Goal: Task Accomplishment & Management: Complete application form

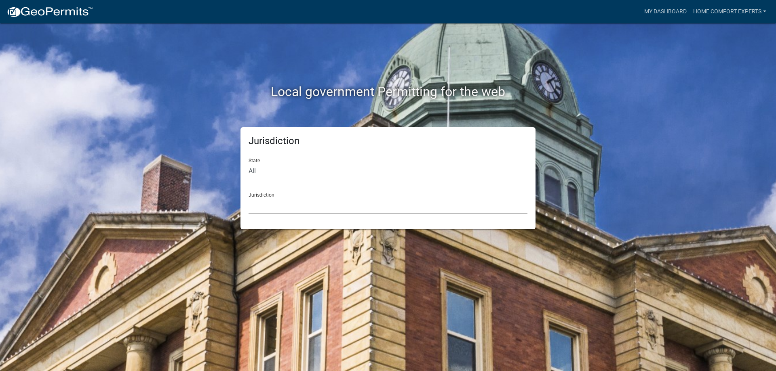
click at [275, 213] on select "[GEOGRAPHIC_DATA], [US_STATE] [GEOGRAPHIC_DATA], [US_STATE][PERSON_NAME][GEOGRA…" at bounding box center [388, 206] width 279 height 17
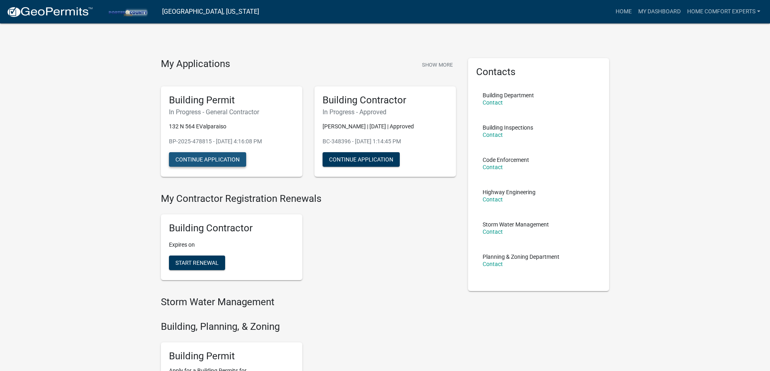
click at [205, 157] on button "Continue Application" at bounding box center [207, 159] width 77 height 15
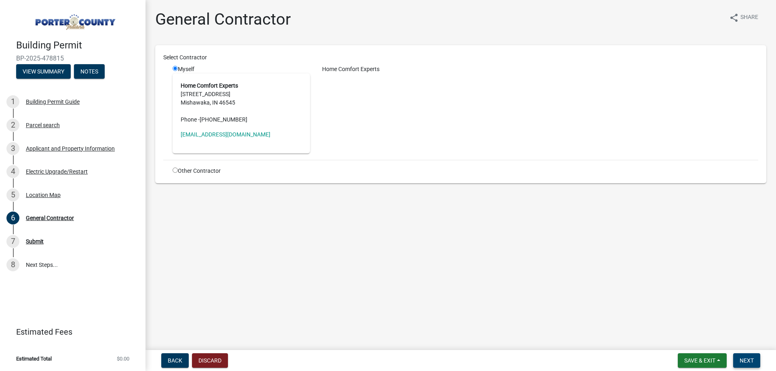
click at [749, 362] on span "Next" at bounding box center [747, 361] width 14 height 6
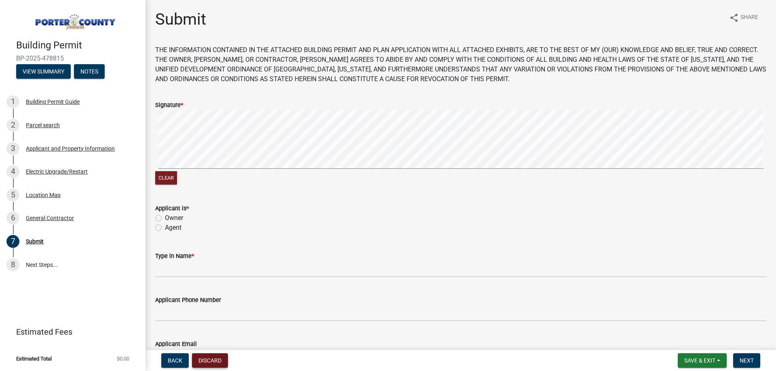
click at [202, 360] on button "Discard" at bounding box center [210, 361] width 36 height 15
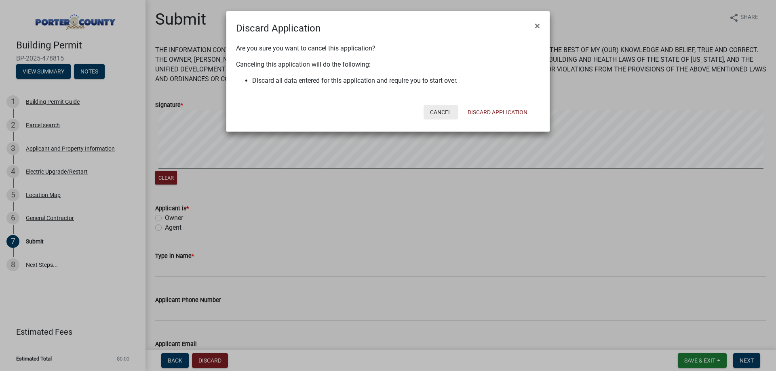
click at [440, 110] on button "Cancel" at bounding box center [441, 112] width 34 height 15
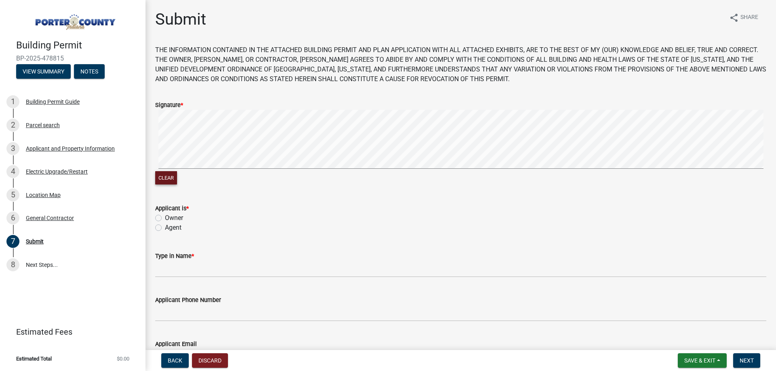
click at [164, 180] on button "Clear" at bounding box center [166, 177] width 22 height 13
click at [165, 228] on label "Agent" at bounding box center [173, 228] width 17 height 10
click at [165, 228] on input "Agent" at bounding box center [167, 225] width 5 height 5
radio input "true"
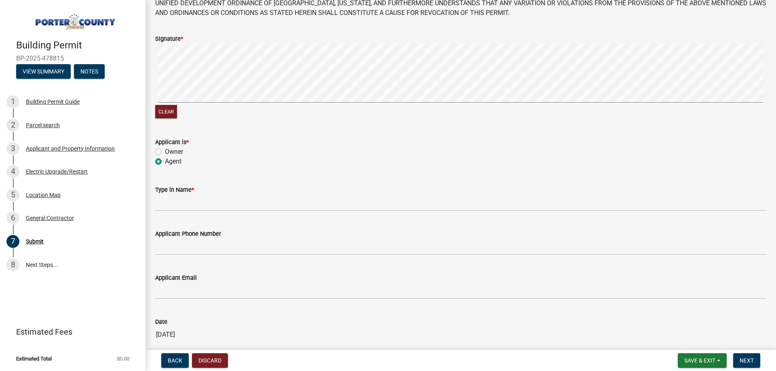
scroll to position [26, 0]
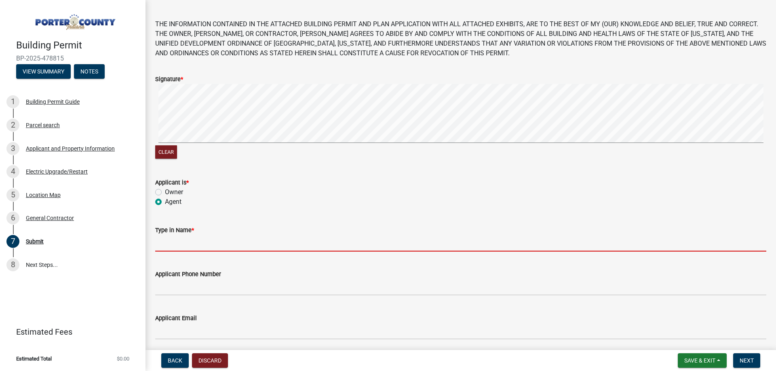
click at [169, 245] on input "Type in Name *" at bounding box center [460, 243] width 611 height 17
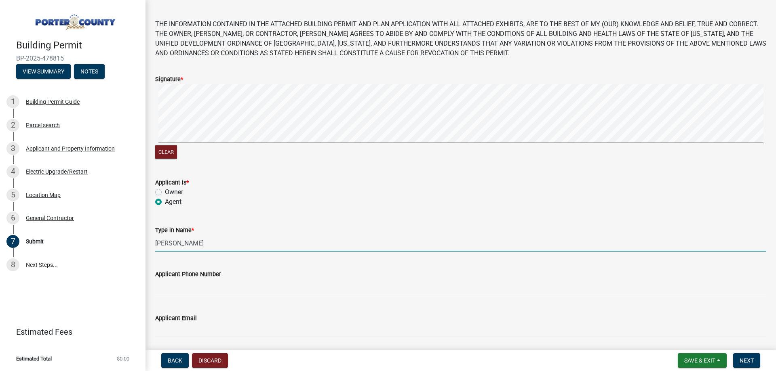
type input "[PERSON_NAME]"
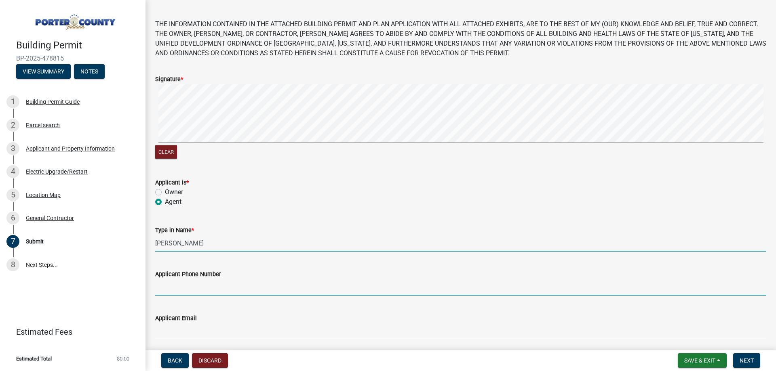
click at [194, 291] on input "Applicant Phone Number" at bounding box center [460, 287] width 611 height 17
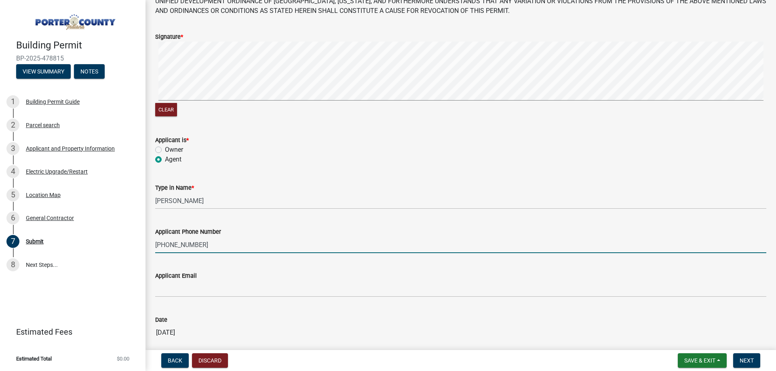
scroll to position [107, 0]
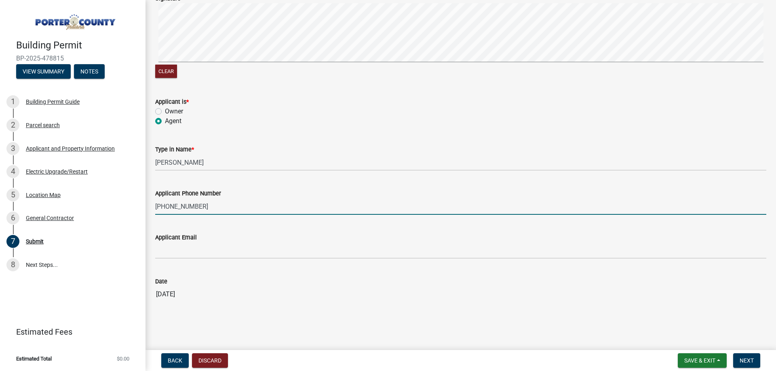
type input "[PHONE_NUMBER]"
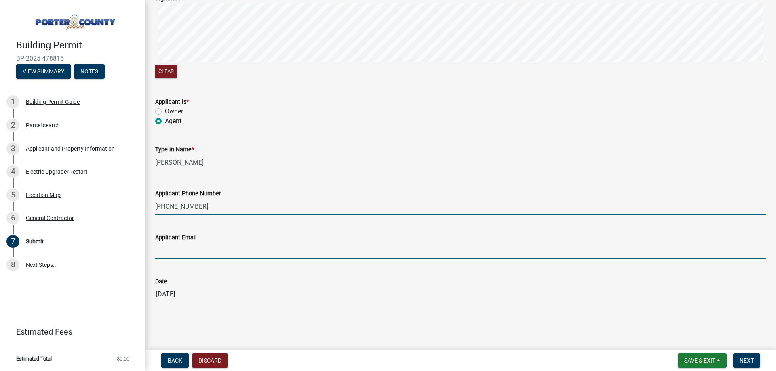
click at [188, 257] on input "Applicant Email" at bounding box center [460, 251] width 611 height 17
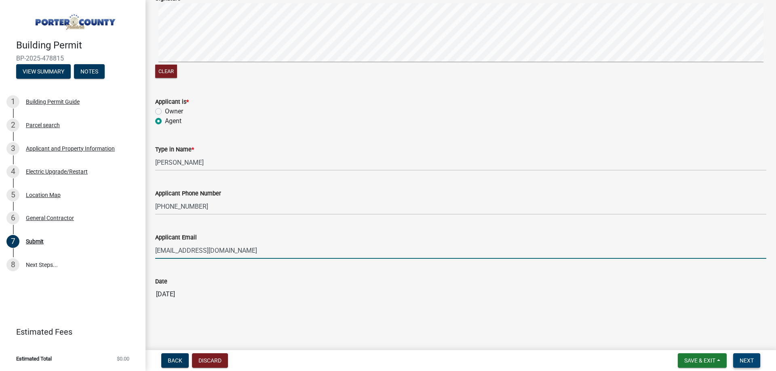
type input "[EMAIL_ADDRESS][DOMAIN_NAME]"
click at [742, 361] on span "Next" at bounding box center [747, 361] width 14 height 6
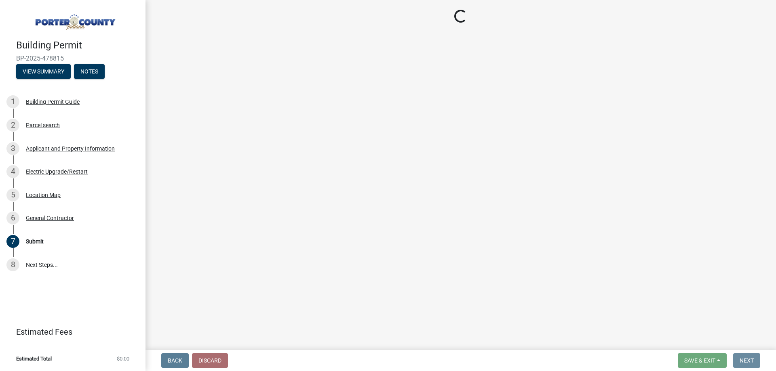
scroll to position [0, 0]
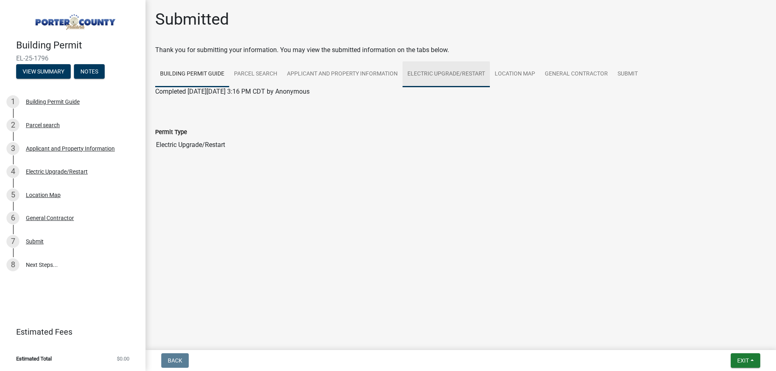
click at [447, 71] on link "Electric Upgrade/Restart" at bounding box center [446, 74] width 87 height 26
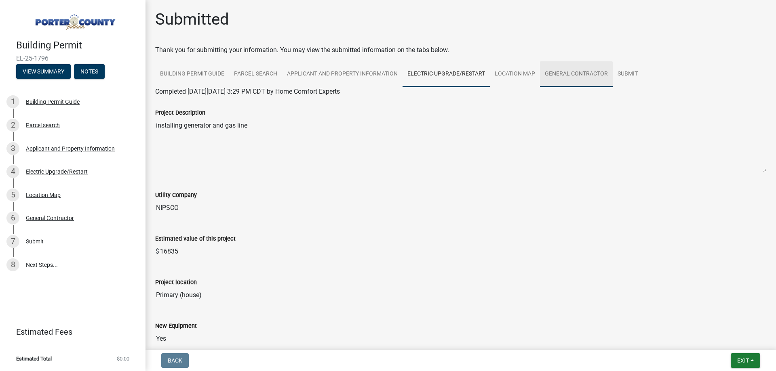
click at [596, 75] on link "General Contractor" at bounding box center [576, 74] width 73 height 26
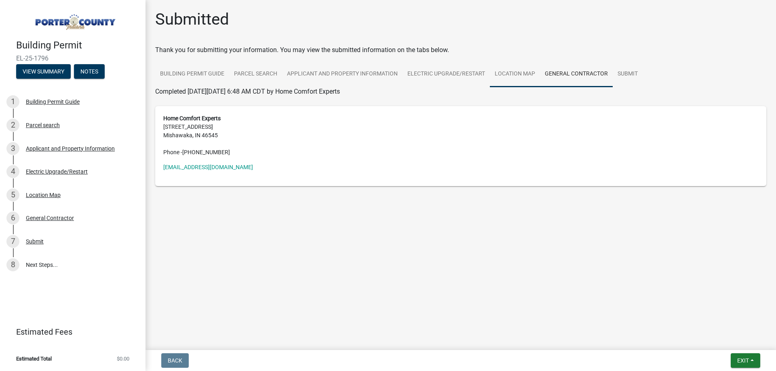
click at [522, 78] on link "Location Map" at bounding box center [515, 74] width 50 height 26
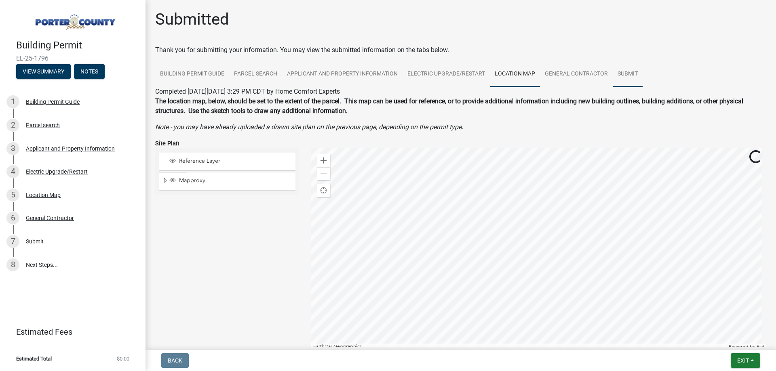
click at [617, 75] on link "Submit" at bounding box center [628, 74] width 30 height 26
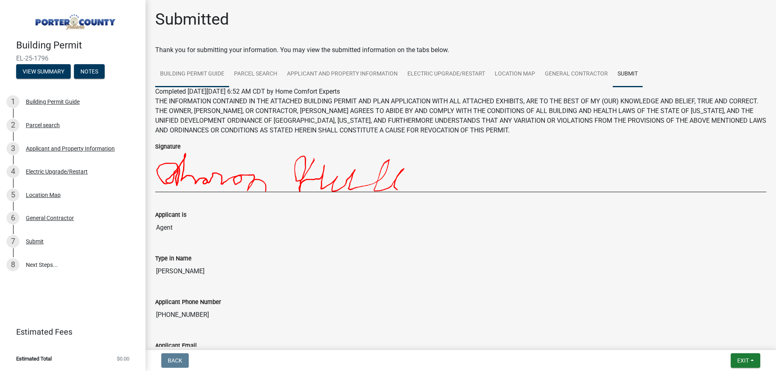
click at [186, 70] on link "Building Permit Guide" at bounding box center [192, 74] width 74 height 26
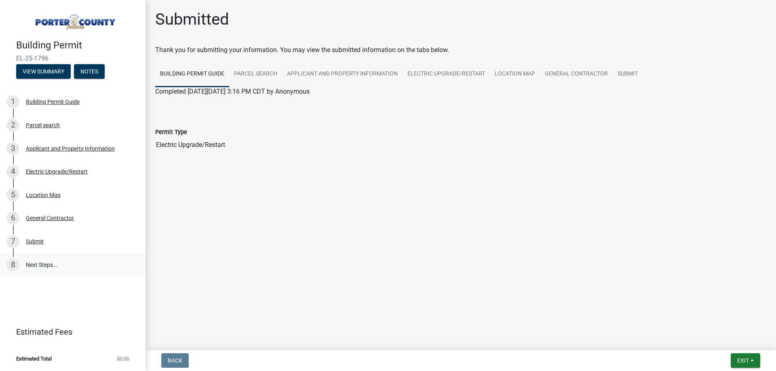
click at [43, 268] on link "8 Next Steps..." at bounding box center [73, 264] width 146 height 23
click at [751, 363] on button "Exit" at bounding box center [746, 361] width 30 height 15
click at [50, 70] on button "View Summary" at bounding box center [43, 71] width 55 height 15
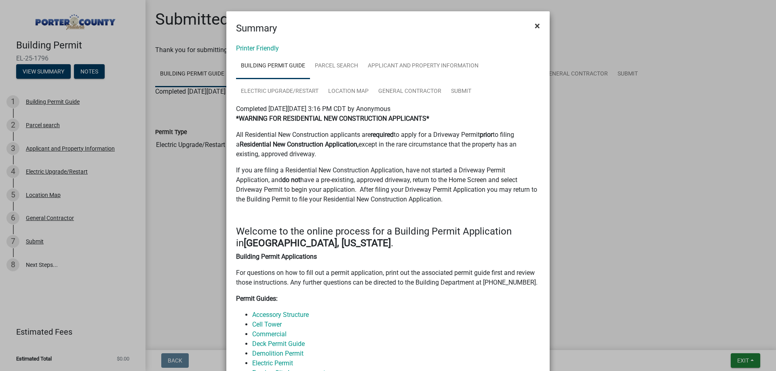
click at [538, 26] on button "×" at bounding box center [537, 26] width 18 height 23
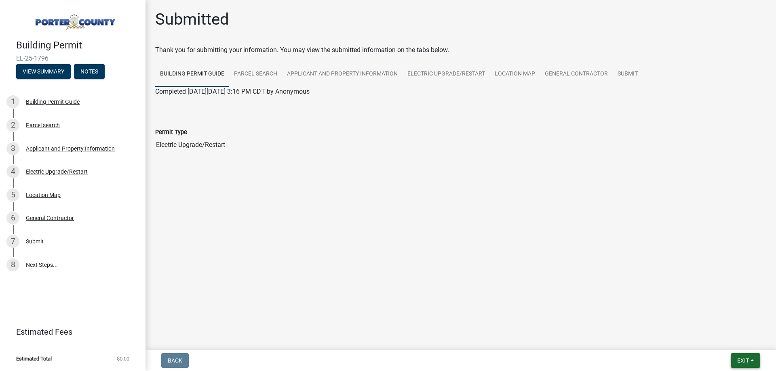
click at [749, 361] on span "Exit" at bounding box center [743, 361] width 12 height 6
click at [729, 344] on button "Save & Exit" at bounding box center [728, 339] width 65 height 19
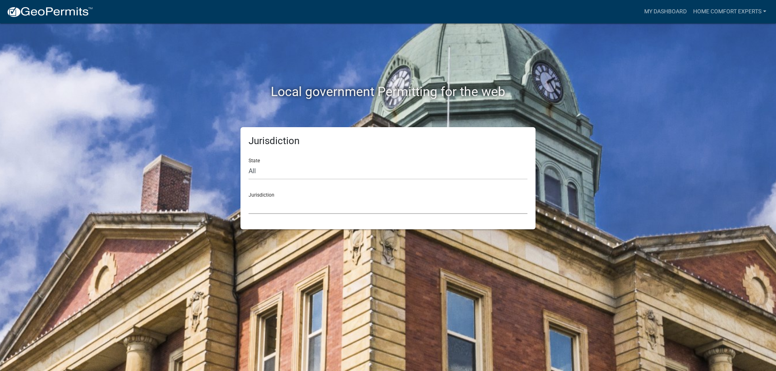
click at [262, 207] on select "[GEOGRAPHIC_DATA], [US_STATE] [GEOGRAPHIC_DATA], [US_STATE][PERSON_NAME][GEOGRA…" at bounding box center [388, 206] width 279 height 17
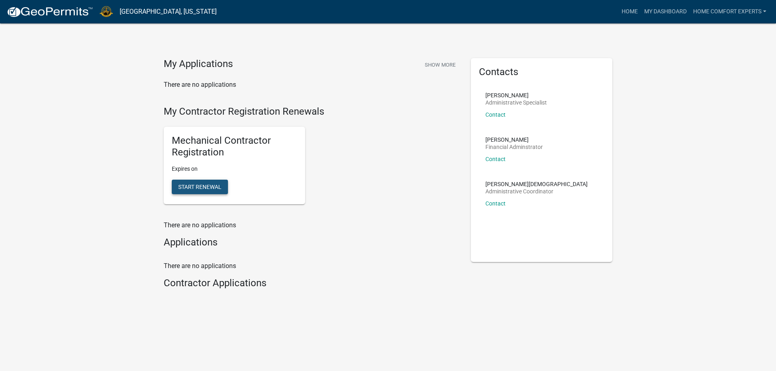
click at [211, 188] on span "Start Renewal" at bounding box center [199, 186] width 43 height 6
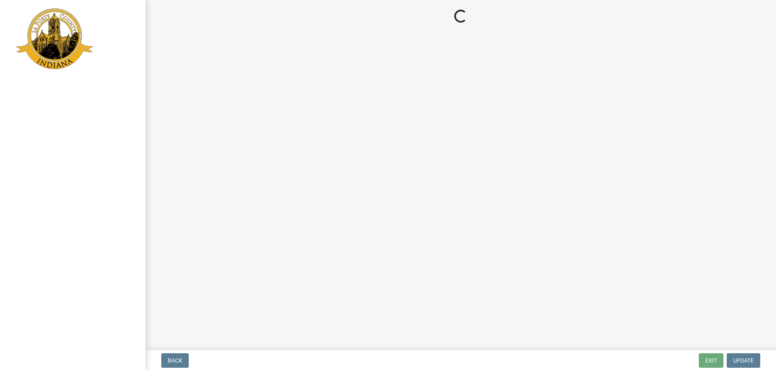
select select "IN"
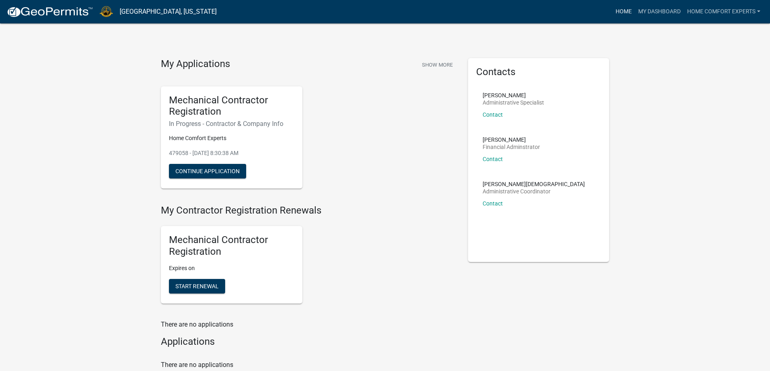
click at [628, 13] on link "Home" at bounding box center [623, 11] width 23 height 15
click at [716, 14] on link "Home Comfort Experts" at bounding box center [724, 11] width 80 height 15
click at [668, 10] on link "My Dashboard" at bounding box center [659, 11] width 49 height 15
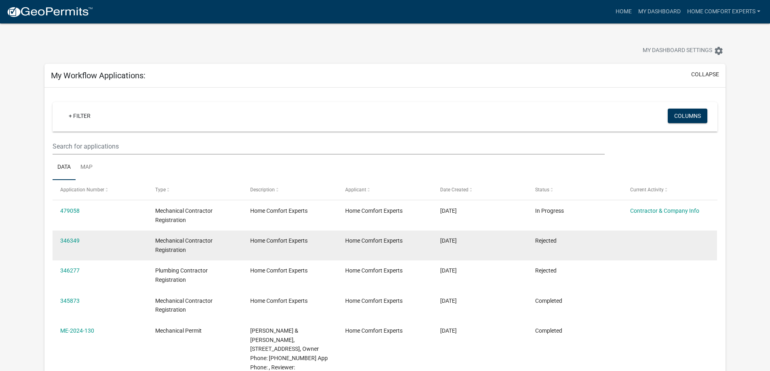
scroll to position [40, 0]
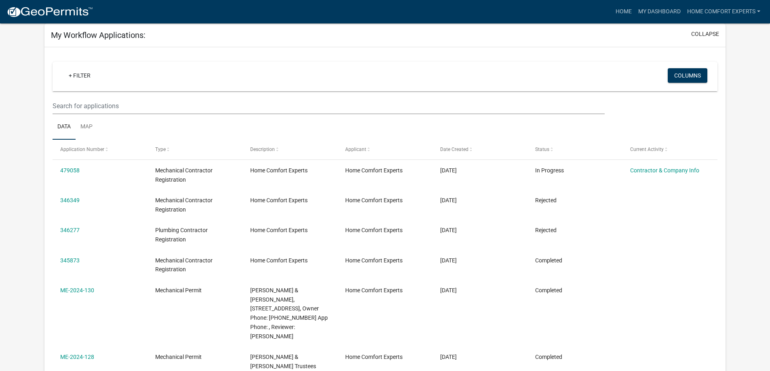
drag, startPoint x: 75, startPoint y: 169, endPoint x: 163, endPoint y: 134, distance: 95.1
click at [163, 134] on ul "Data Map" at bounding box center [385, 126] width 665 height 25
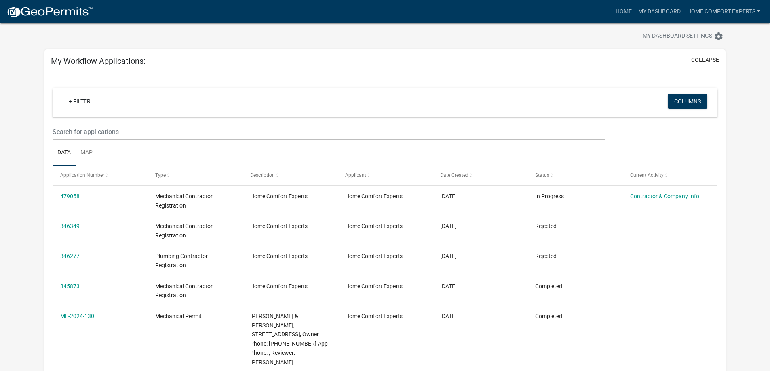
scroll to position [0, 0]
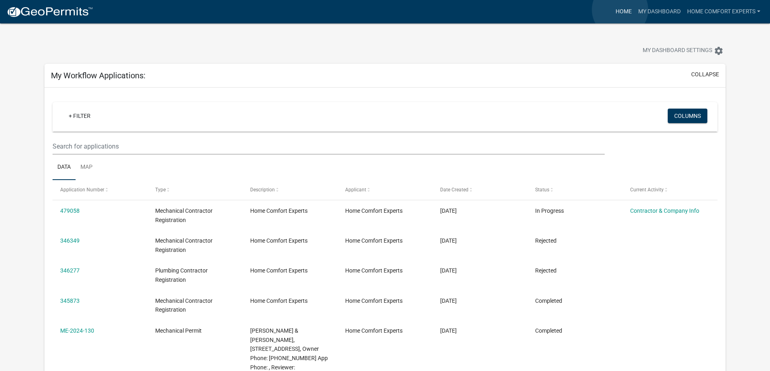
click at [620, 10] on link "Home" at bounding box center [623, 11] width 23 height 15
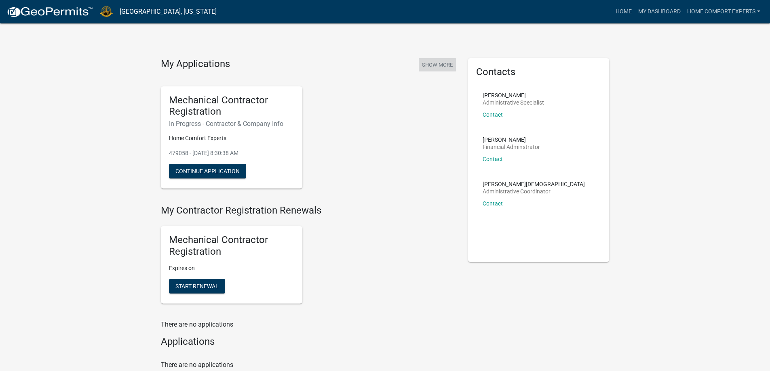
click at [442, 65] on button "Show More" at bounding box center [437, 64] width 37 height 13
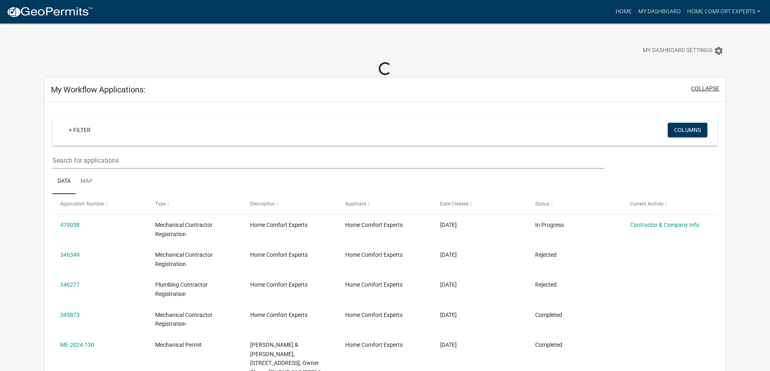
click at [702, 91] on button "collapse" at bounding box center [705, 88] width 28 height 8
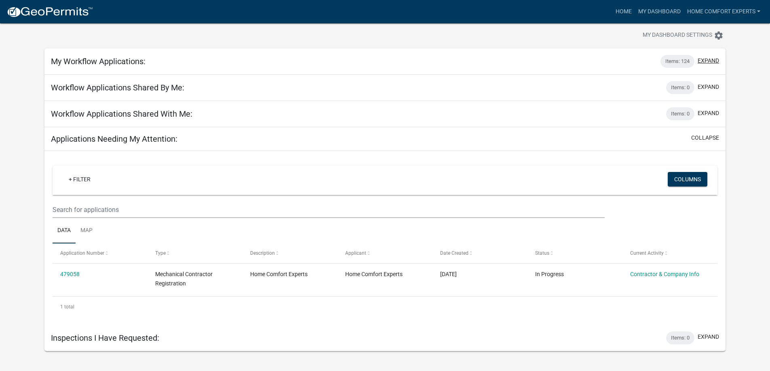
scroll to position [23, 0]
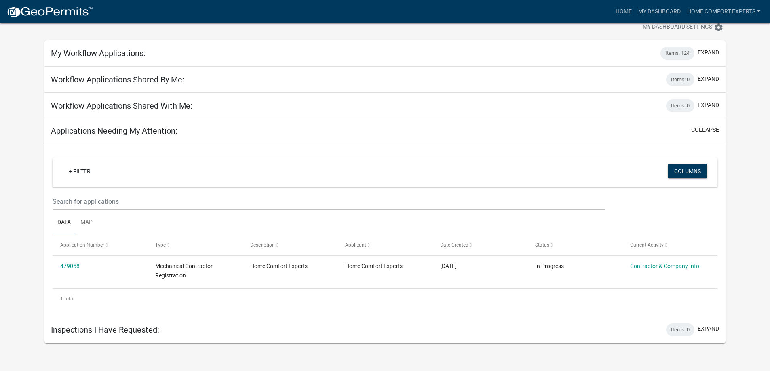
click at [697, 131] on button "collapse" at bounding box center [705, 130] width 28 height 8
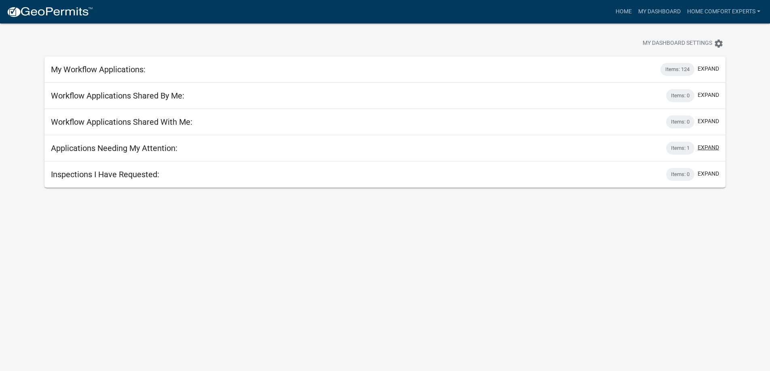
scroll to position [0, 0]
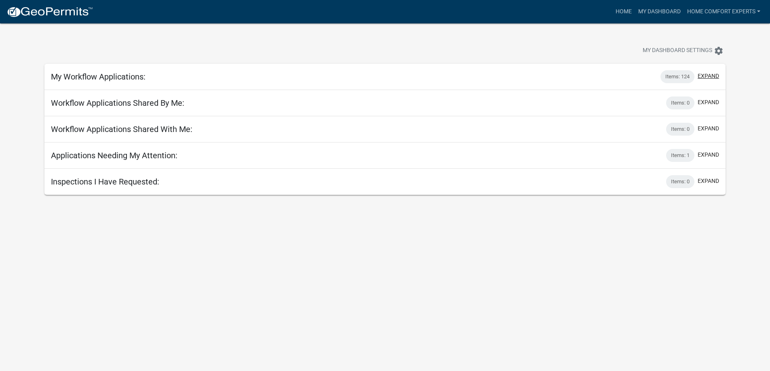
click at [710, 80] on button "expand" at bounding box center [708, 76] width 21 height 8
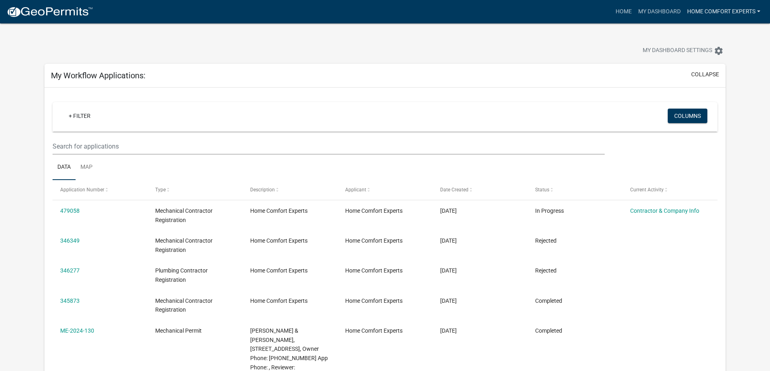
click at [698, 13] on link "Home Comfort Experts" at bounding box center [724, 11] width 80 height 15
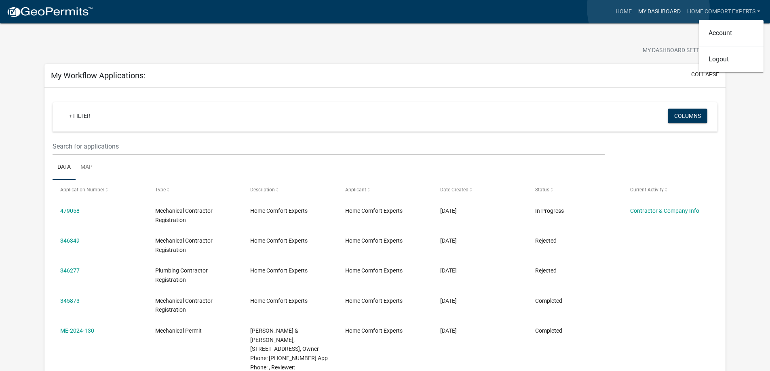
click at [648, 8] on link "My Dashboard" at bounding box center [659, 11] width 49 height 15
click at [621, 10] on link "Home" at bounding box center [623, 11] width 23 height 15
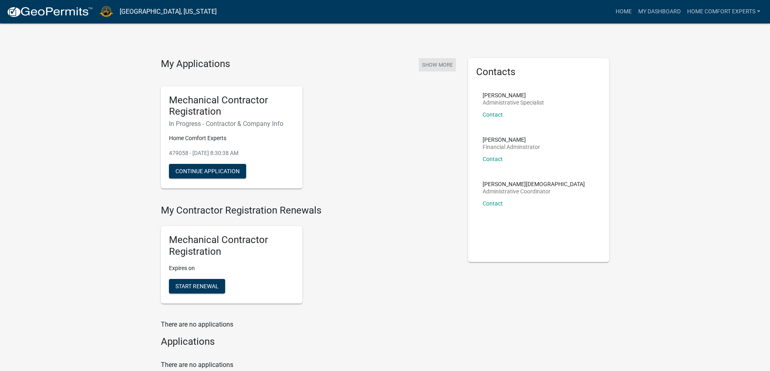
click at [429, 64] on button "Show More" at bounding box center [437, 64] width 37 height 13
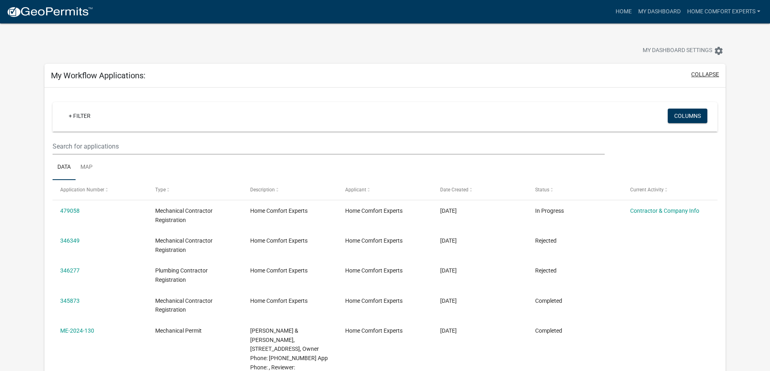
click at [703, 76] on button "collapse" at bounding box center [705, 74] width 28 height 8
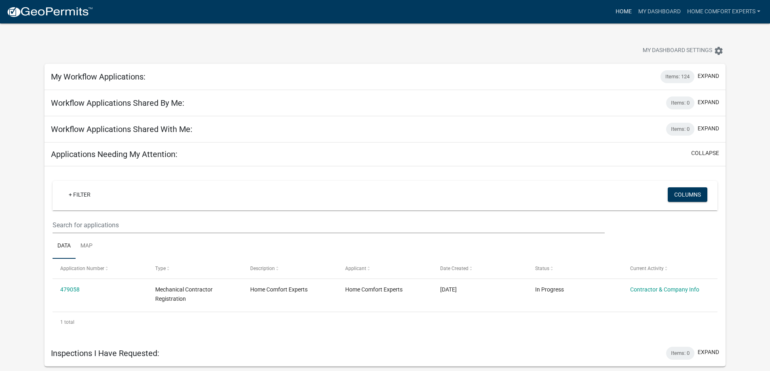
click at [631, 11] on link "Home" at bounding box center [623, 11] width 23 height 15
